Goal: Use online tool/utility: Utilize a website feature to perform a specific function

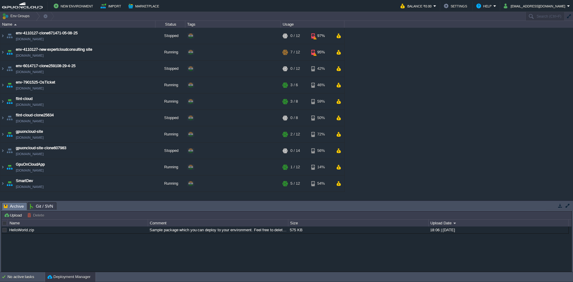
click at [560, 205] on button "button" at bounding box center [559, 205] width 5 height 5
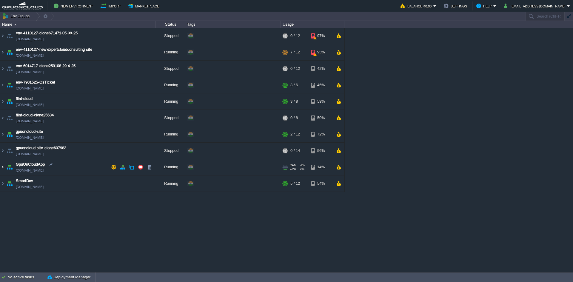
click at [1, 168] on img at bounding box center [2, 167] width 5 height 16
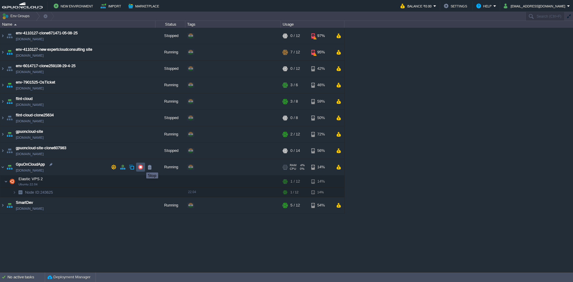
click at [142, 167] on button "button" at bounding box center [140, 166] width 5 height 5
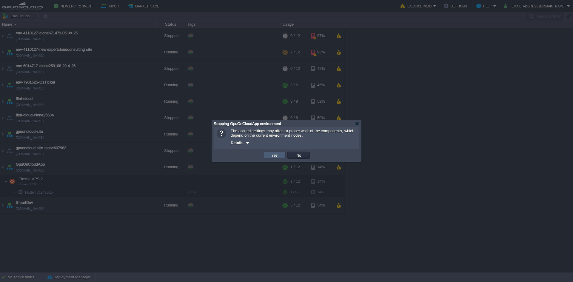
click at [277, 155] on button "Yes" at bounding box center [274, 154] width 10 height 5
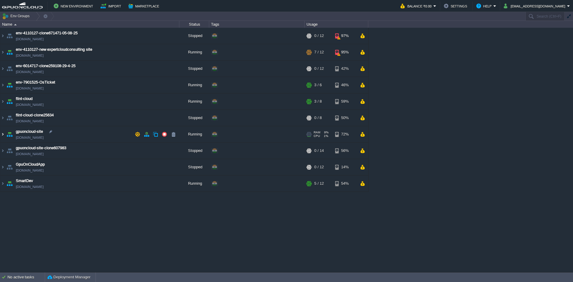
click at [3, 135] on img at bounding box center [2, 134] width 5 height 16
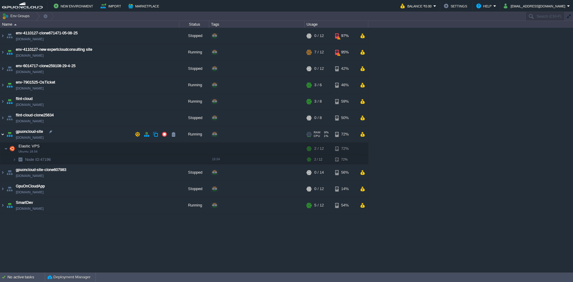
click at [3, 135] on img at bounding box center [2, 134] width 5 height 16
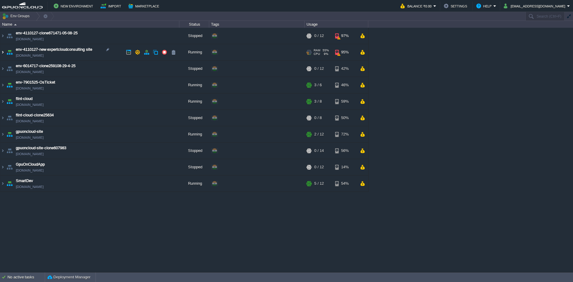
click at [2, 55] on img at bounding box center [2, 52] width 5 height 16
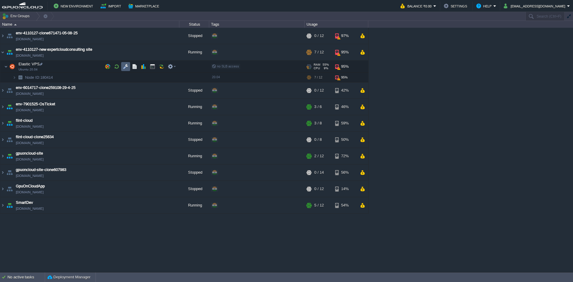
click at [126, 67] on button "button" at bounding box center [125, 66] width 5 height 5
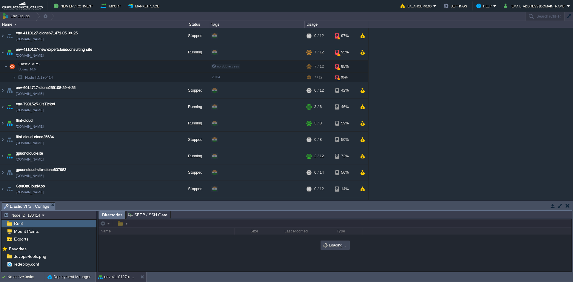
click at [559, 206] on button "button" at bounding box center [559, 205] width 5 height 5
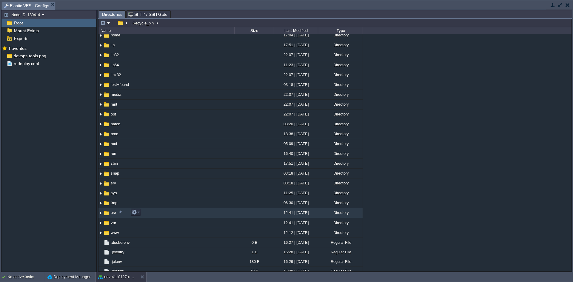
scroll to position [95, 0]
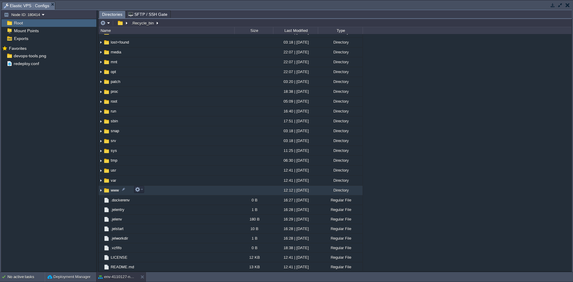
click at [100, 192] on img at bounding box center [100, 190] width 5 height 9
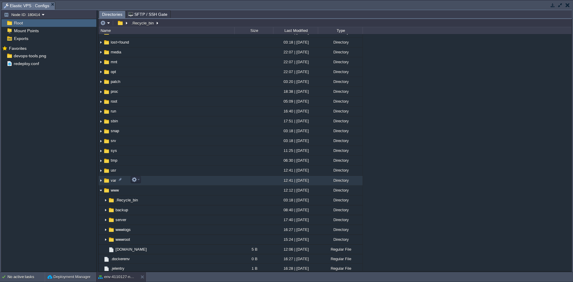
scroll to position [154, 0]
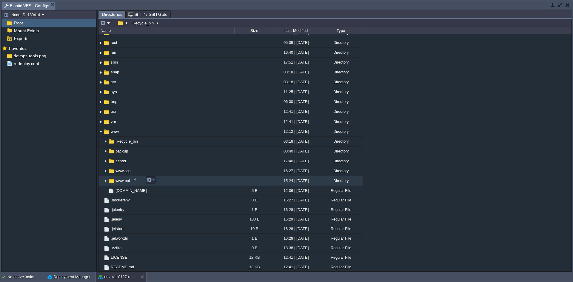
click at [105, 181] on img at bounding box center [105, 180] width 5 height 9
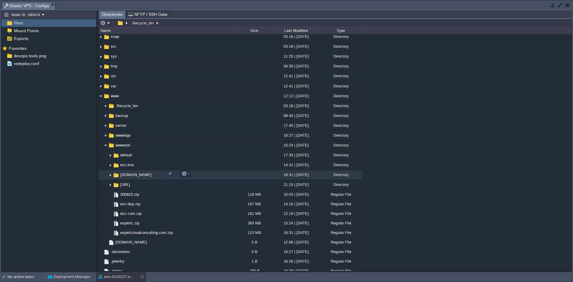
scroll to position [241, 0]
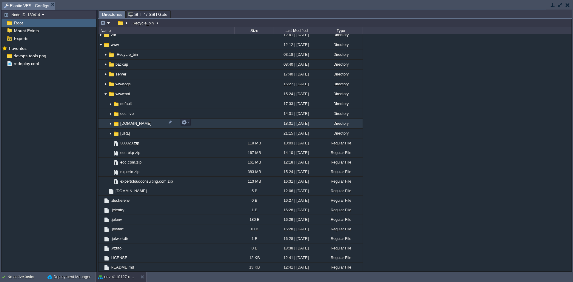
click at [111, 126] on img at bounding box center [110, 123] width 5 height 9
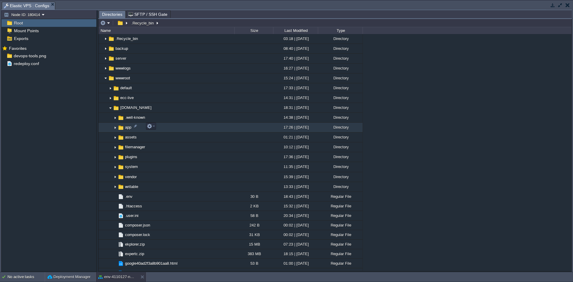
scroll to position [270, 0]
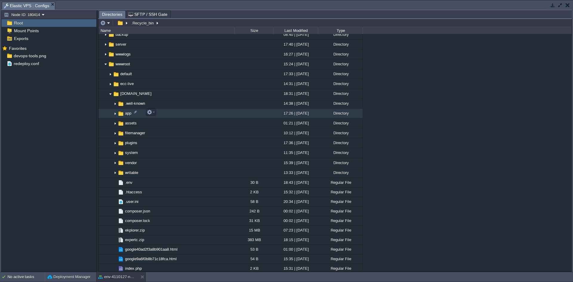
click at [113, 114] on img at bounding box center [115, 113] width 5 height 9
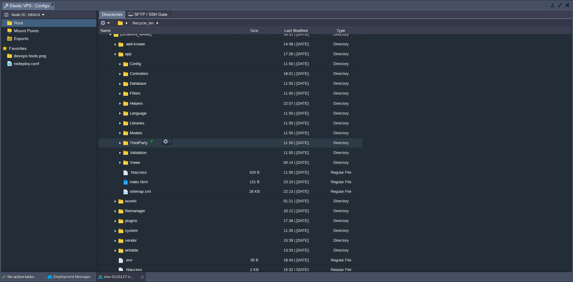
scroll to position [330, 0]
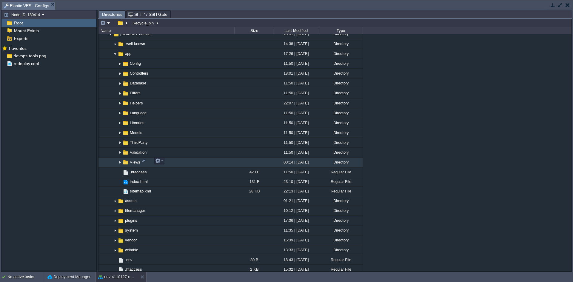
click at [120, 162] on img at bounding box center [119, 162] width 5 height 9
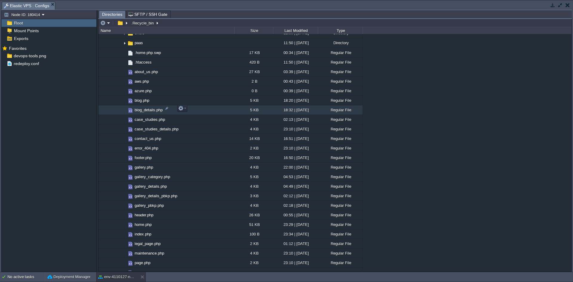
scroll to position [509, 0]
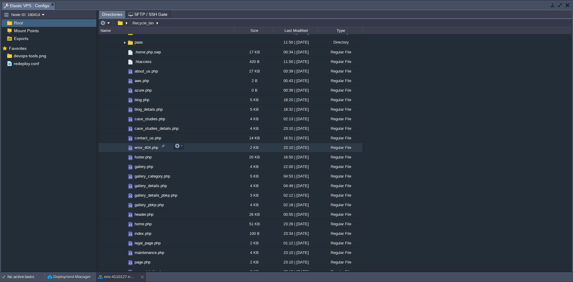
click at [145, 149] on span "error_404.php" at bounding box center [146, 147] width 25 height 5
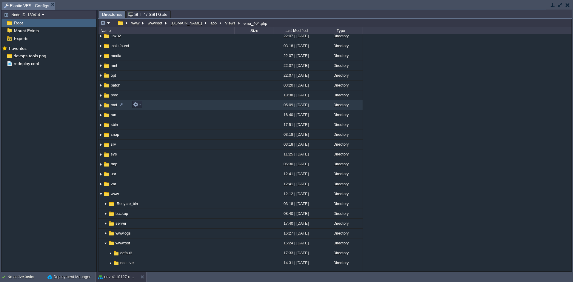
scroll to position [0, 0]
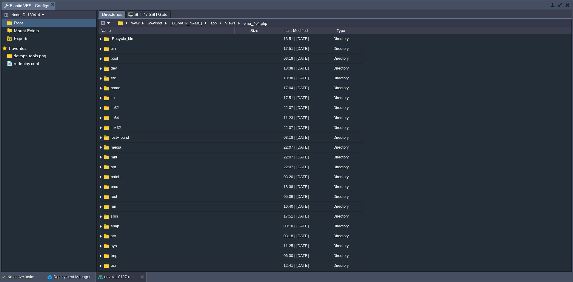
click at [551, 5] on button "button" at bounding box center [552, 4] width 5 height 5
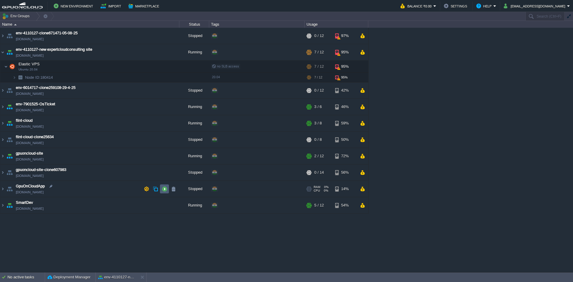
click at [164, 188] on button "button" at bounding box center [164, 188] width 5 height 5
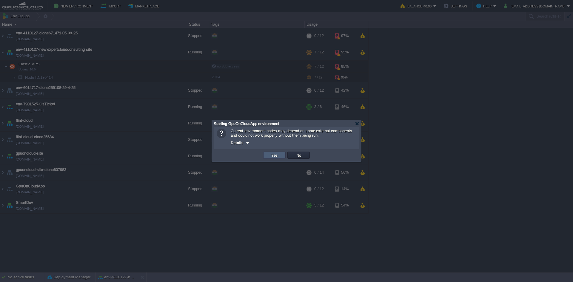
click at [276, 154] on button "Yes" at bounding box center [274, 154] width 10 height 5
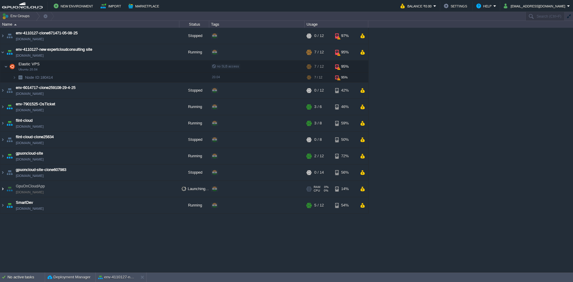
click at [5, 189] on img at bounding box center [2, 189] width 5 height 16
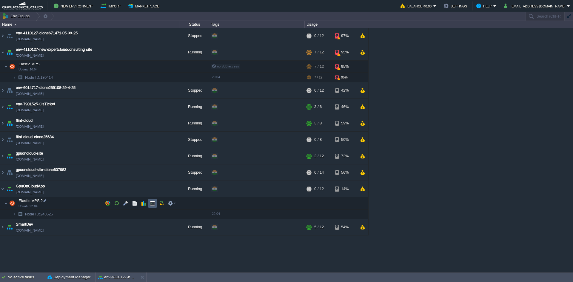
click at [156, 204] on td at bounding box center [152, 203] width 9 height 9
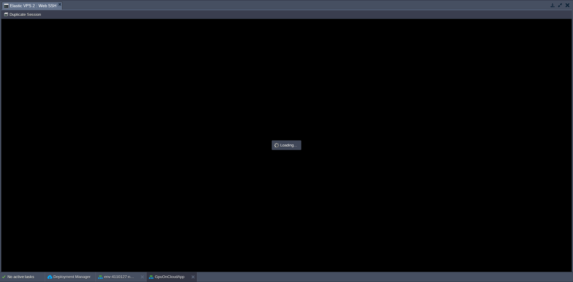
type input "#000000"
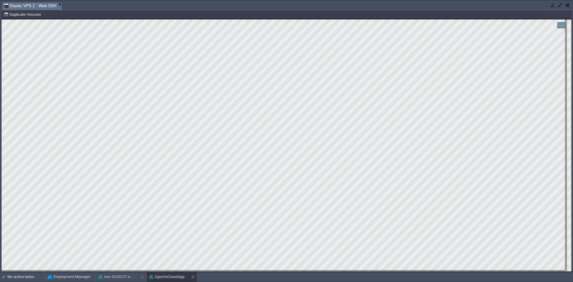
click at [1, 19] on html "Copy: Ctrl + Shift + C Paste: Ctrl + V Settings: Ctrl + Shift + Alt 0" at bounding box center [286, 19] width 570 height 0
drag, startPoint x: 30, startPoint y: 271, endPoint x: 0, endPoint y: 227, distance: 52.8
click at [1, 19] on html "Copy: Ctrl + Shift + C Paste: Ctrl + V Settings: Ctrl + Shift + Alt 0" at bounding box center [286, 19] width 570 height 0
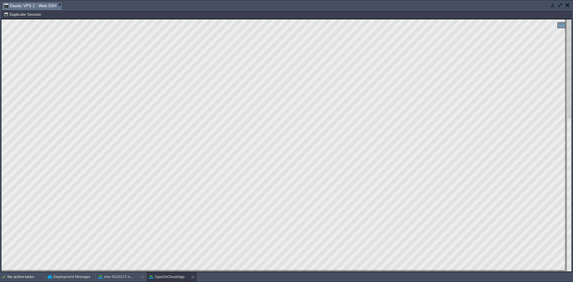
click at [73, 271] on div at bounding box center [286, 145] width 570 height 252
click at [134, 270] on div at bounding box center [286, 145] width 570 height 252
drag, startPoint x: 83, startPoint y: 270, endPoint x: 0, endPoint y: 245, distance: 86.3
click at [1, 19] on html "Copy: Ctrl + Shift + C Paste: Ctrl + V Settings: Ctrl + Shift + Alt 0" at bounding box center [286, 19] width 570 height 0
